Goal: Navigation & Orientation: Understand site structure

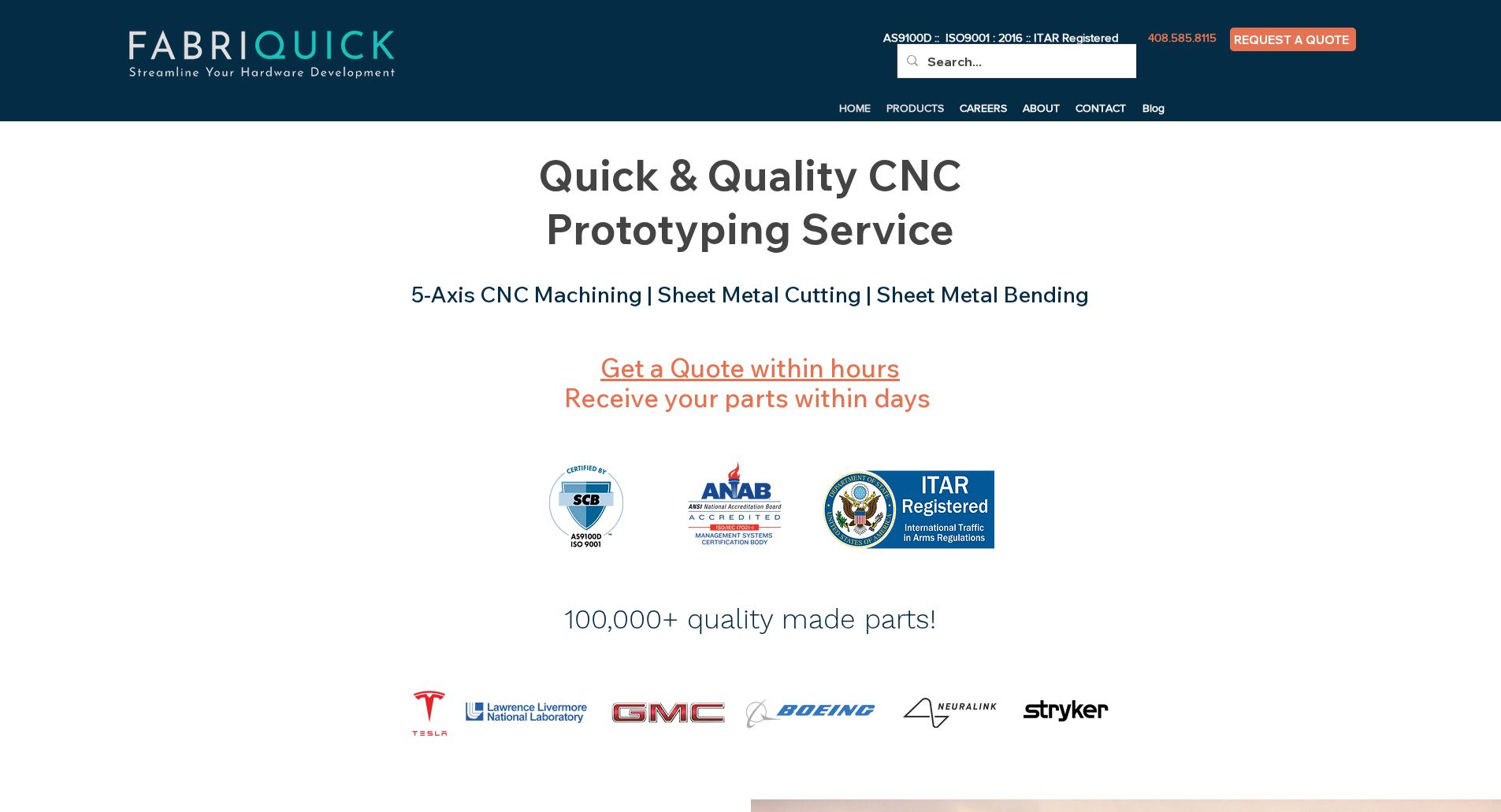
click at [913, 100] on p "PRODUCTS" at bounding box center [914, 107] width 73 height 24
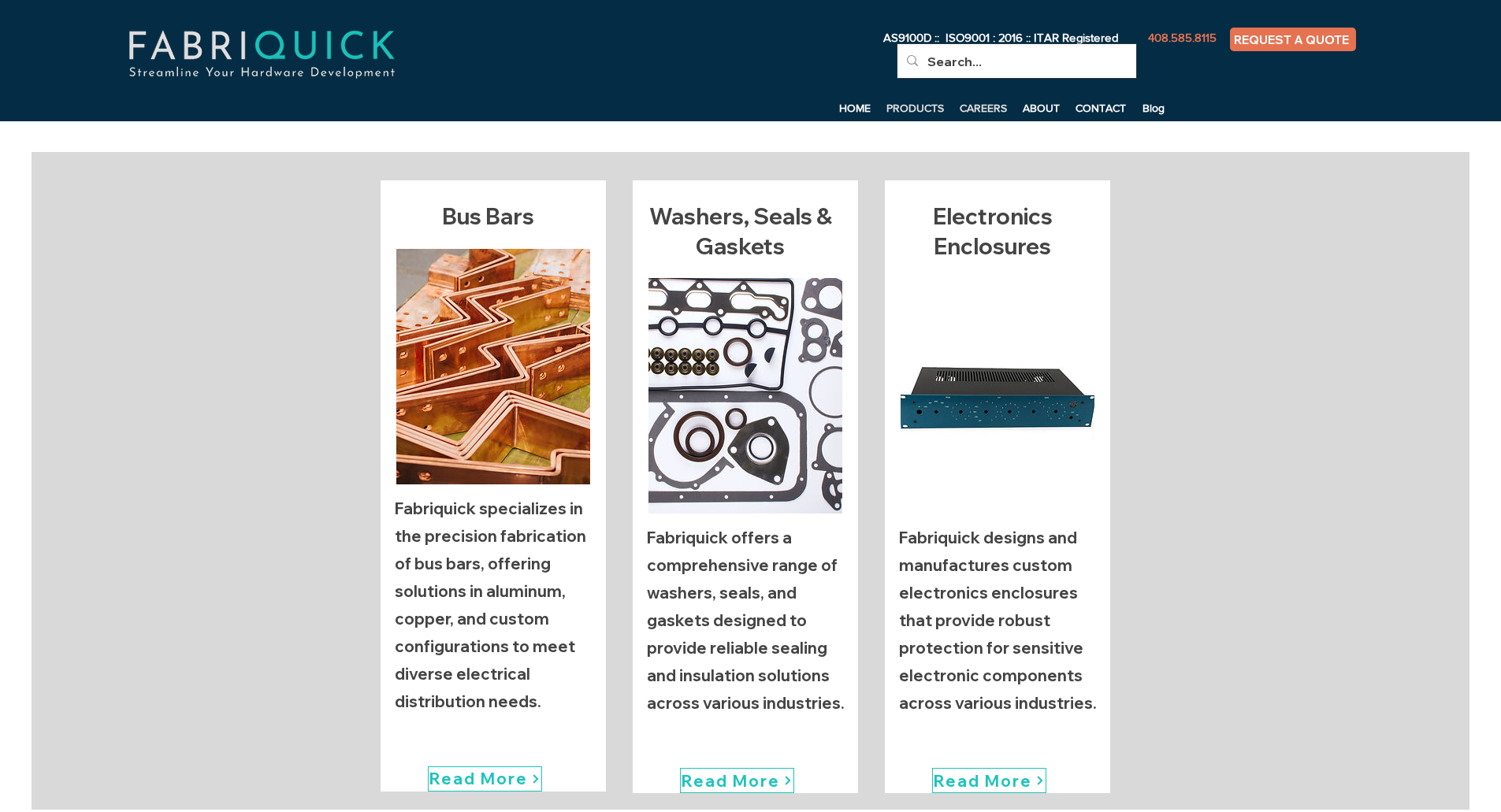
click at [979, 110] on p "CAREERS" at bounding box center [984, 107] width 63 height 24
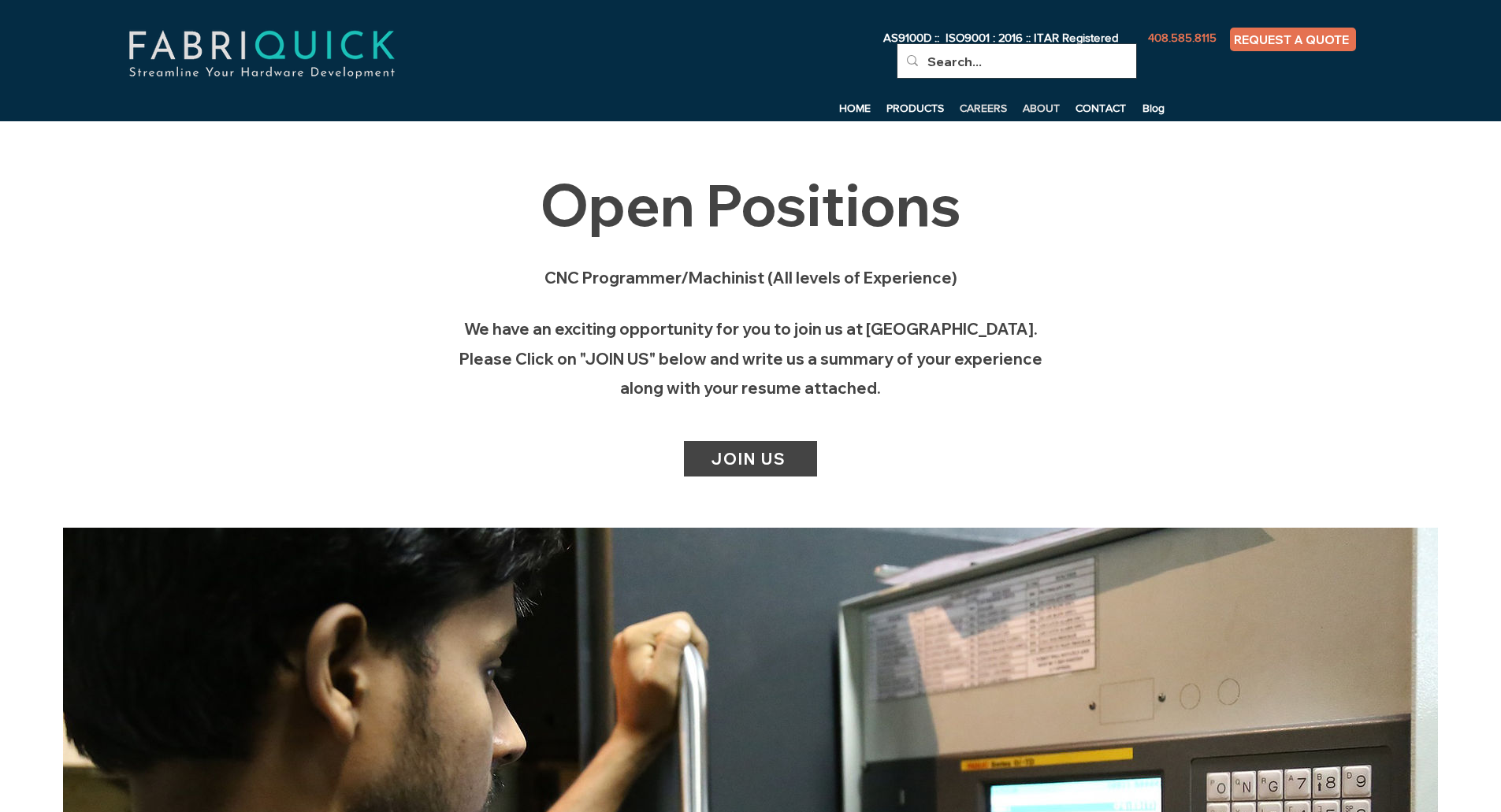
click at [1049, 107] on p "ABOUT" at bounding box center [1041, 107] width 53 height 24
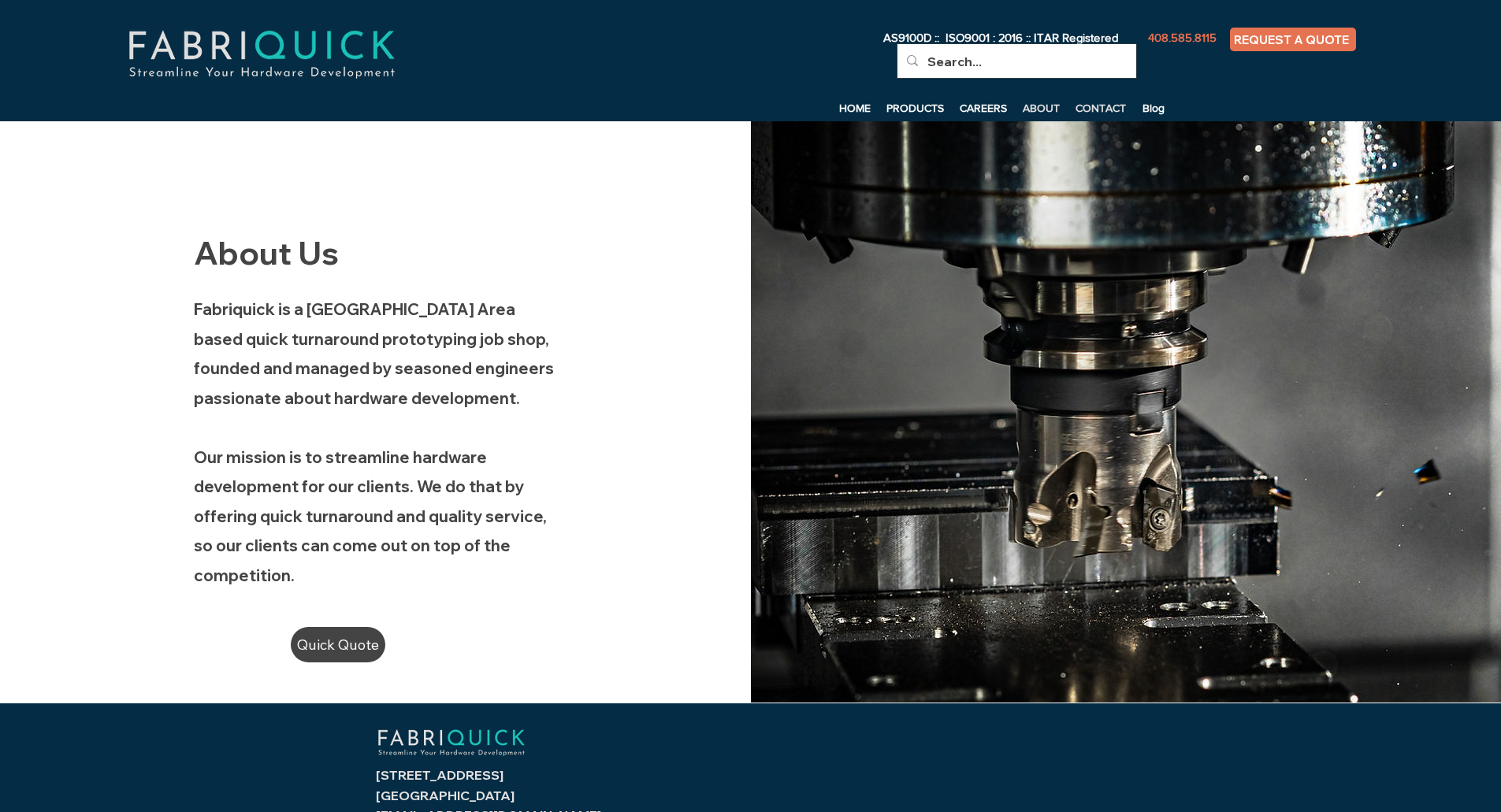
click at [1106, 105] on p "CONTACT" at bounding box center [1100, 107] width 66 height 24
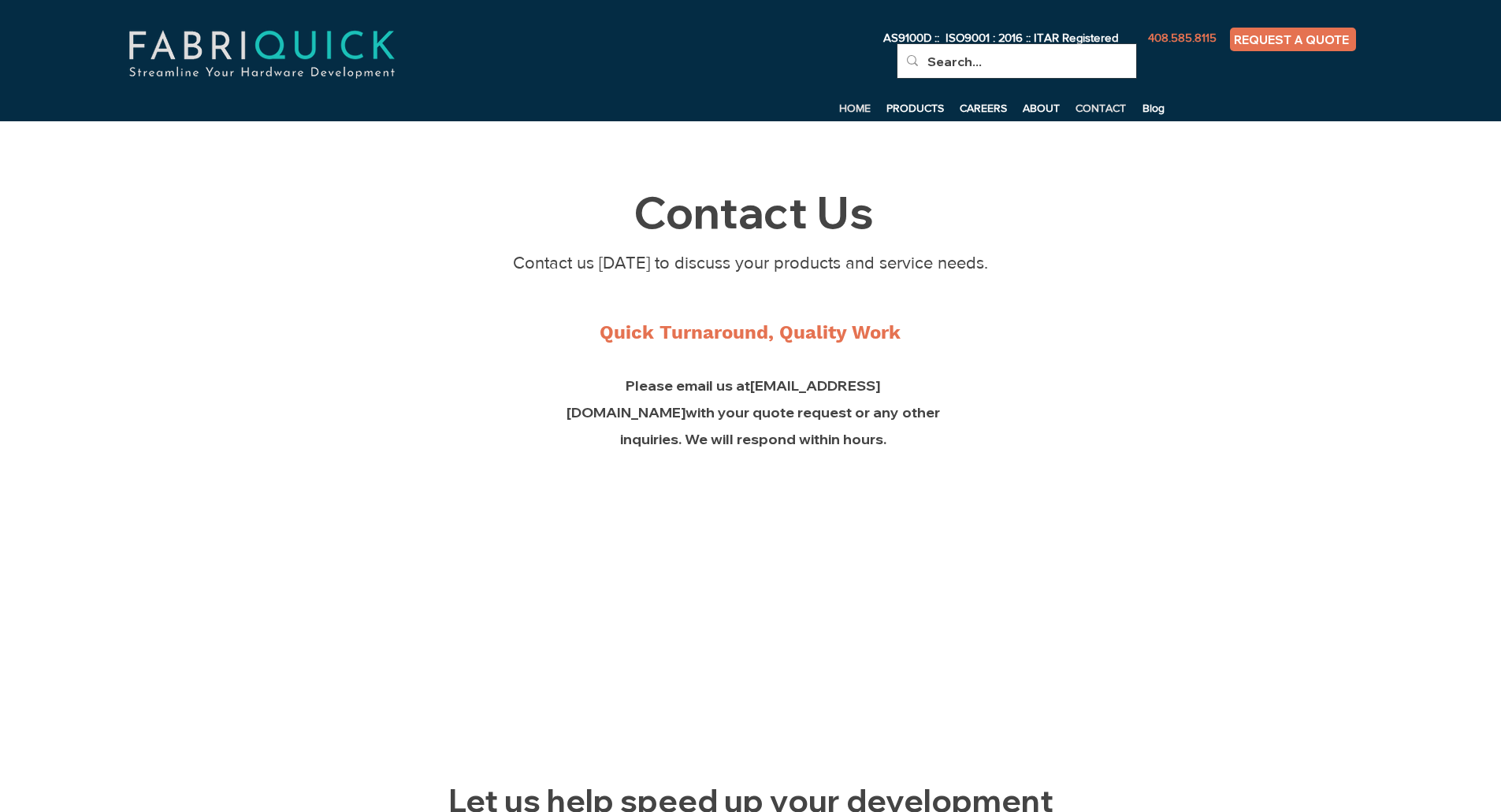
click at [864, 110] on p "HOME" at bounding box center [855, 107] width 48 height 24
